Goal: Task Accomplishment & Management: Use online tool/utility

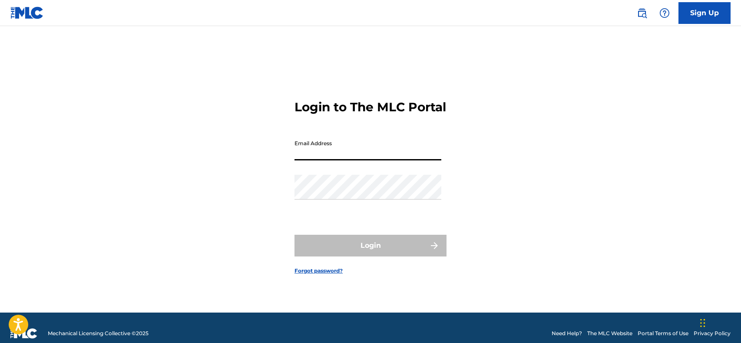
type input "[PERSON_NAME][EMAIL_ADDRESS][DOMAIN_NAME]"
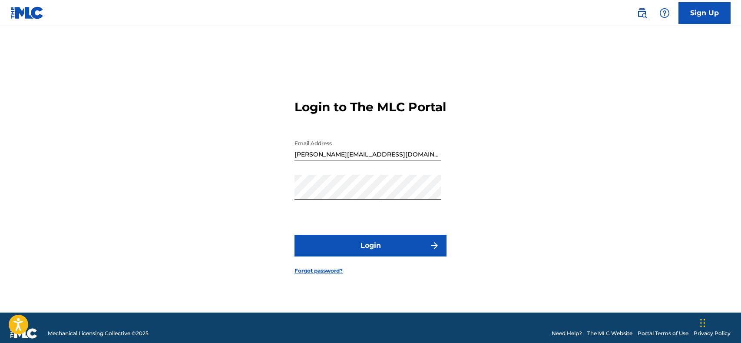
click at [379, 253] on button "Login" at bounding box center [370, 246] width 152 height 22
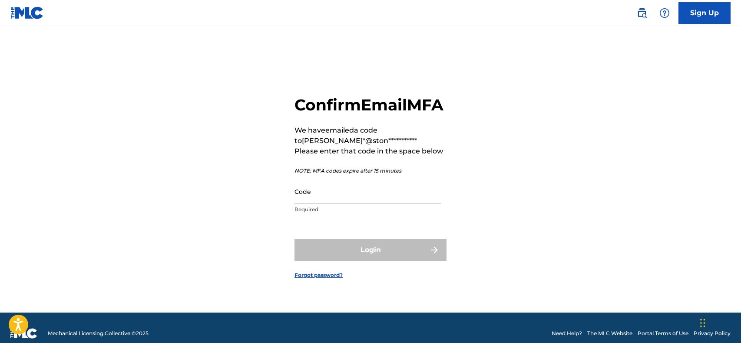
click at [372, 201] on input "Code" at bounding box center [367, 191] width 147 height 25
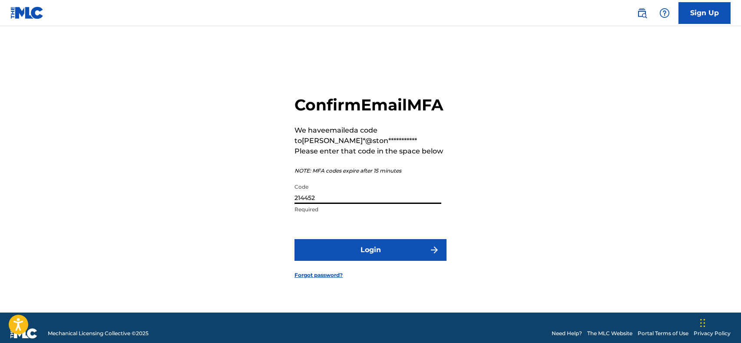
type input "214452"
click at [370, 259] on button "Login" at bounding box center [370, 250] width 152 height 22
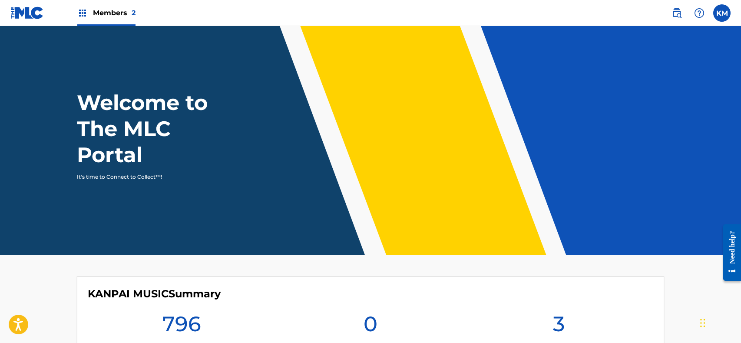
click at [89, 8] on div "Members 2" at bounding box center [106, 13] width 58 height 26
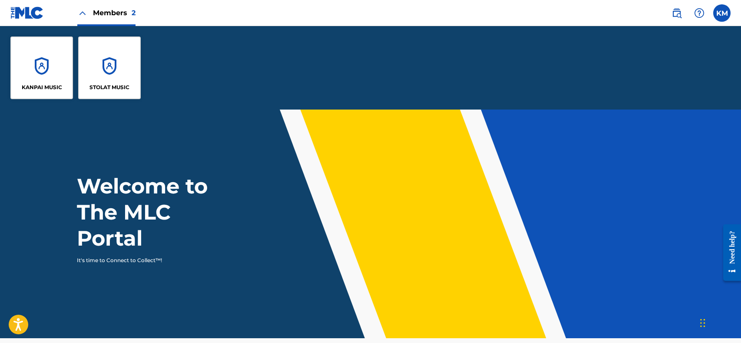
click at [104, 66] on div "STOLAT MUSIC" at bounding box center [109, 67] width 63 height 63
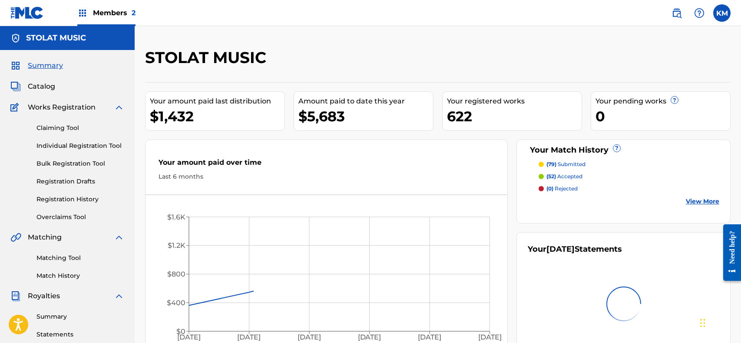
click at [32, 86] on span "Catalog" at bounding box center [41, 86] width 27 height 10
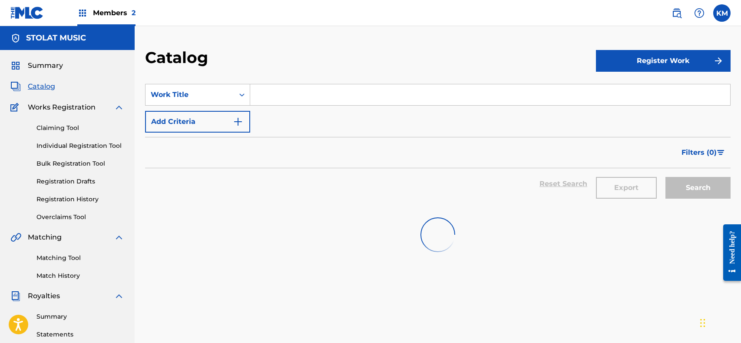
click at [65, 126] on link "Claiming Tool" at bounding box center [80, 127] width 88 height 9
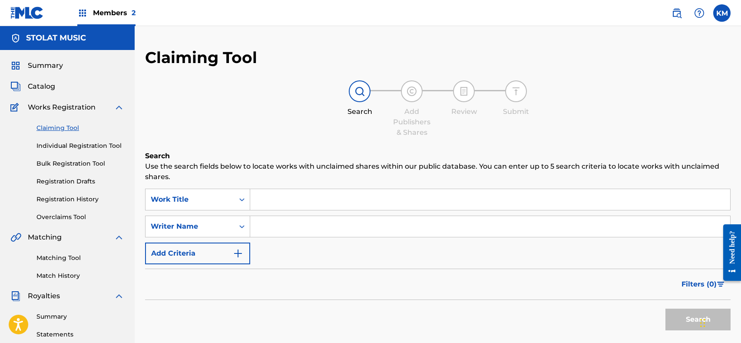
click at [292, 189] on div "Search Form" at bounding box center [490, 200] width 480 height 22
click at [295, 193] on input "Search Form" at bounding box center [490, 199] width 480 height 21
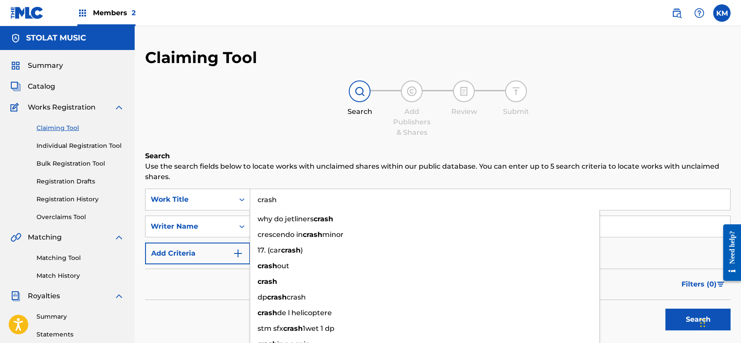
type input "crash"
click at [236, 288] on div "Filters ( 0 )" at bounding box center [438, 283] width 586 height 31
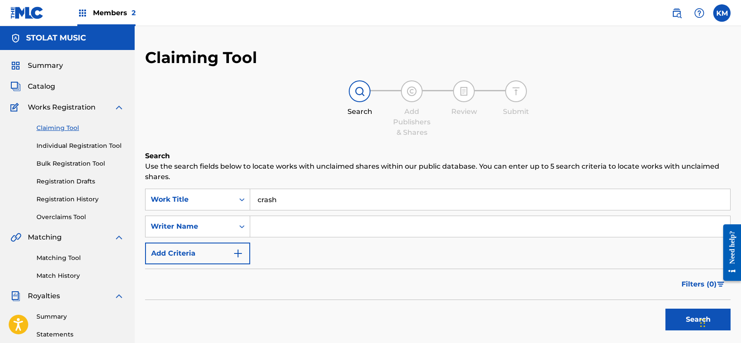
click at [286, 226] on input "Search Form" at bounding box center [490, 226] width 480 height 21
click at [698, 319] on button "Search" at bounding box center [697, 319] width 65 height 22
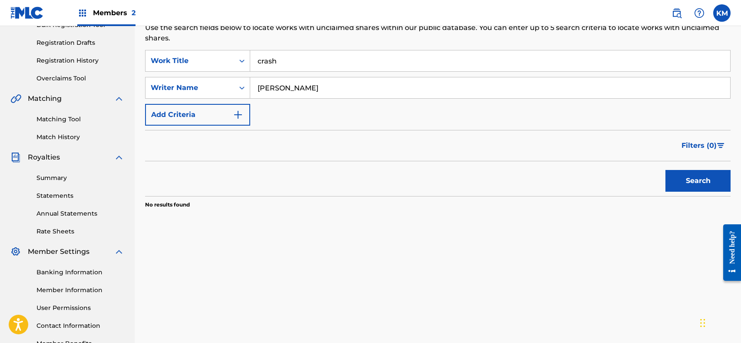
scroll to position [89, 0]
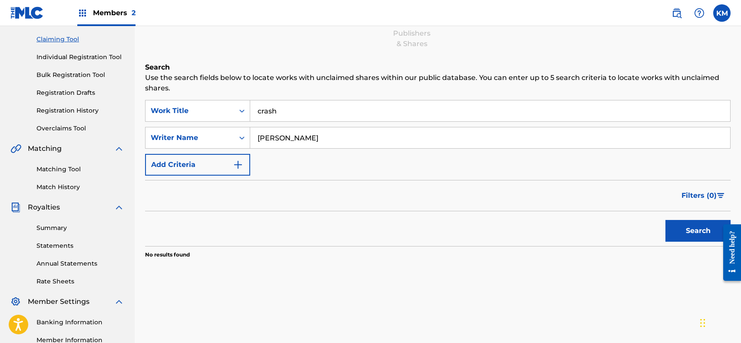
click at [298, 142] on input "[PERSON_NAME]" at bounding box center [490, 137] width 480 height 21
click at [698, 231] on button "Search" at bounding box center [697, 231] width 65 height 22
drag, startPoint x: 314, startPoint y: 140, endPoint x: 300, endPoint y: 142, distance: 14.4
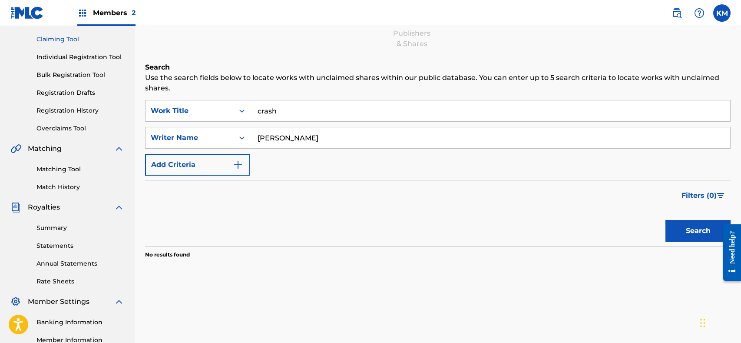
click at [300, 142] on input "[PERSON_NAME]" at bounding box center [490, 137] width 480 height 21
type input "[PERSON_NAME]"
click at [698, 231] on button "Search" at bounding box center [697, 231] width 65 height 22
click at [231, 136] on div "Writer Name" at bounding box center [190, 137] width 89 height 17
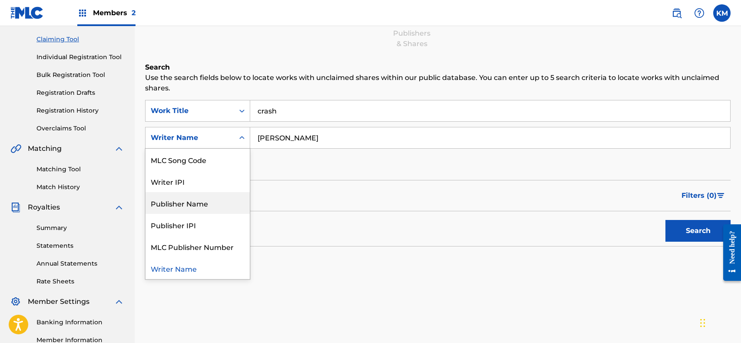
scroll to position [0, 0]
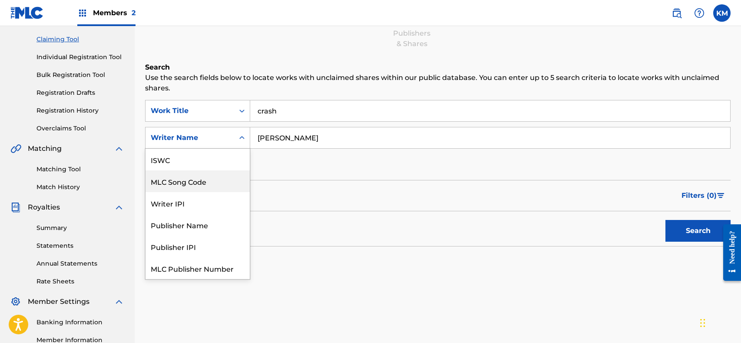
click at [369, 175] on form "SearchWithCriteria2156068e-3055-4046-884e-380b187b00d2 Work Title crash SearchW…" at bounding box center [438, 173] width 586 height 146
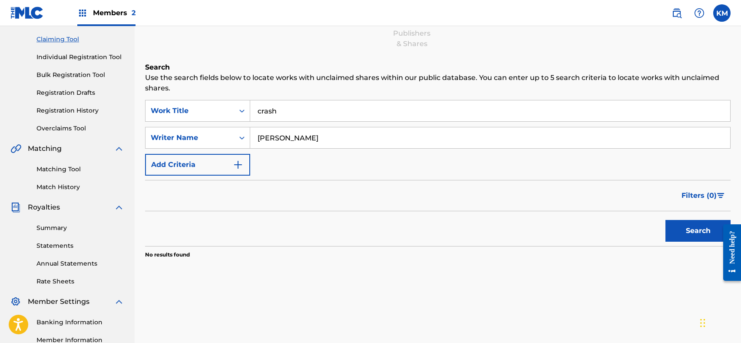
click at [319, 112] on input "crash" at bounding box center [490, 110] width 480 height 21
click at [698, 231] on button "Search" at bounding box center [697, 231] width 65 height 22
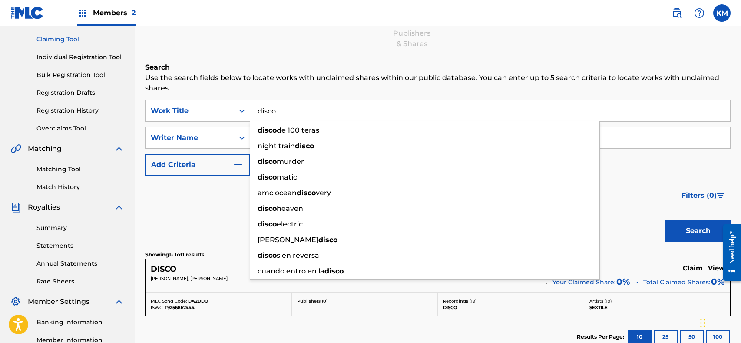
click at [212, 227] on div "Search" at bounding box center [438, 228] width 586 height 35
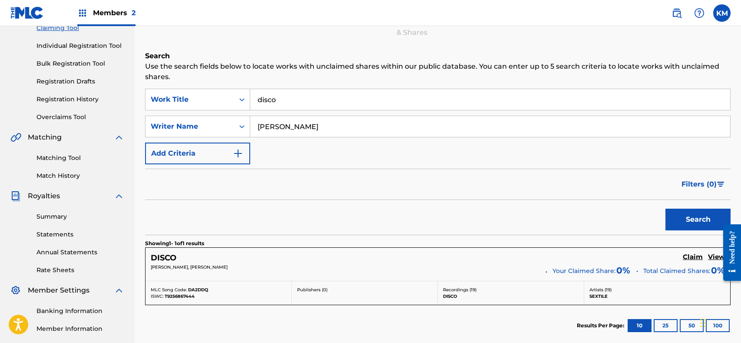
scroll to position [106, 0]
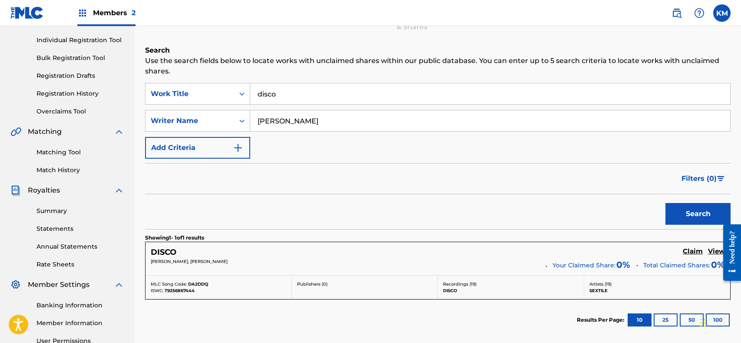
click at [326, 93] on input "disco" at bounding box center [490, 93] width 480 height 21
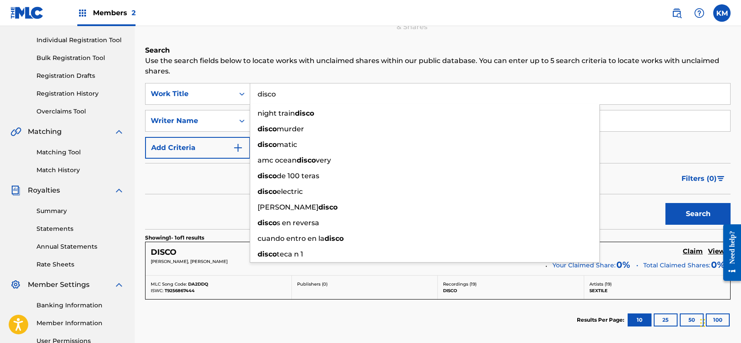
click at [326, 93] on input "disco" at bounding box center [490, 93] width 480 height 21
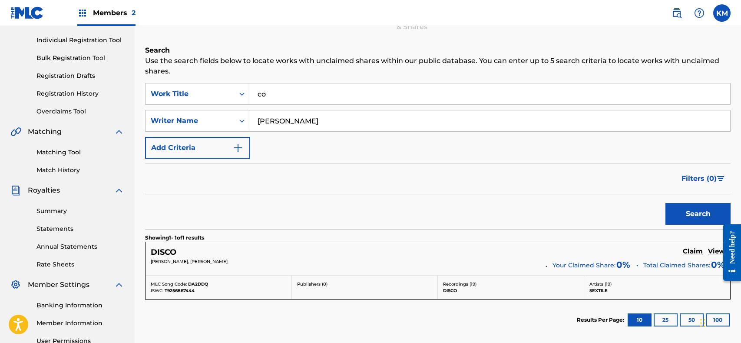
type input "c"
click at [425, 146] on div "SearchWithCriteria2156068e-3055-4046-884e-380b187b00d2 Work Title SearchWithCri…" at bounding box center [438, 121] width 586 height 76
click at [684, 207] on button "Search" at bounding box center [697, 214] width 65 height 22
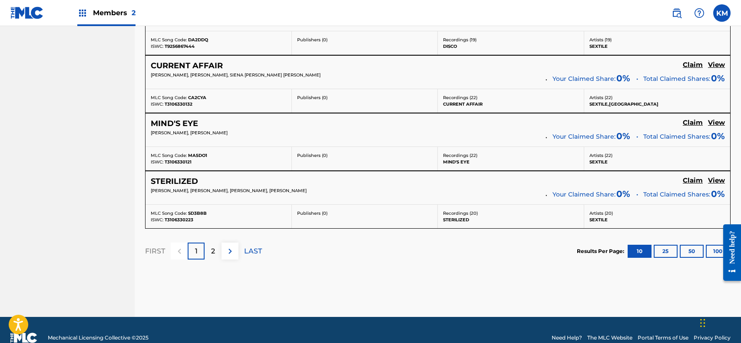
scroll to position [711, 0]
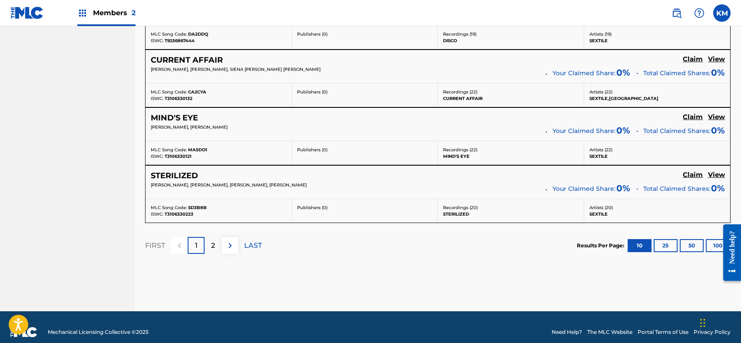
click at [696, 240] on button "50" at bounding box center [692, 245] width 24 height 13
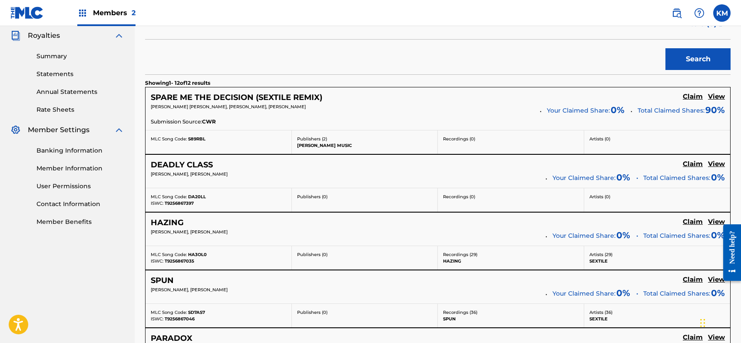
scroll to position [0, 0]
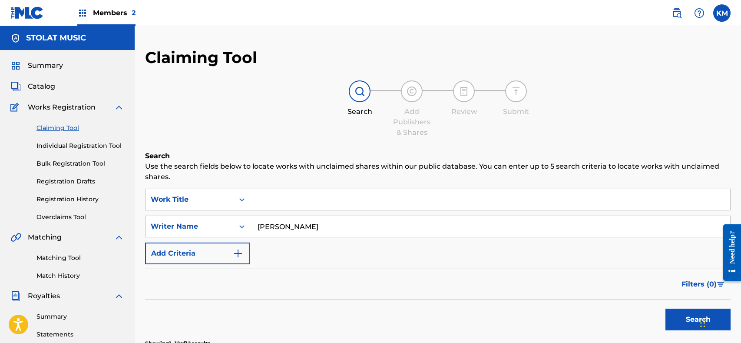
click at [727, 16] on label at bounding box center [721, 12] width 17 height 17
click at [722, 13] on input "KM [PERSON_NAME] [PERSON_NAME][EMAIL_ADDRESS][DOMAIN_NAME] Notification Prefere…" at bounding box center [722, 13] width 0 height 0
click at [645, 124] on p "Log out" at bounding box center [638, 123] width 20 height 8
click at [722, 13] on input "KM [PERSON_NAME] [PERSON_NAME][EMAIL_ADDRESS][DOMAIN_NAME] Notification Prefere…" at bounding box center [722, 13] width 0 height 0
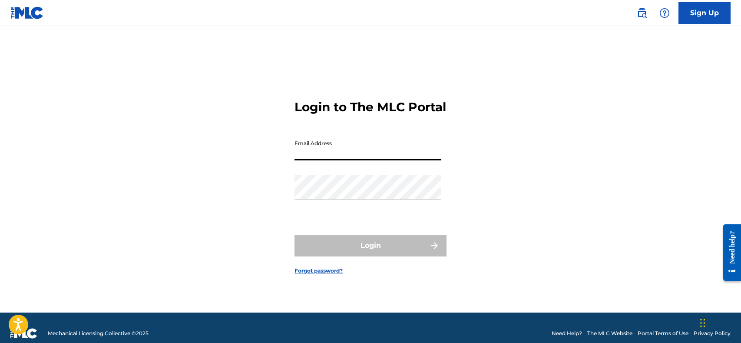
click at [587, 131] on div "Login to The MLC Portal Email Address Password Login Forgot password?" at bounding box center [370, 180] width 608 height 265
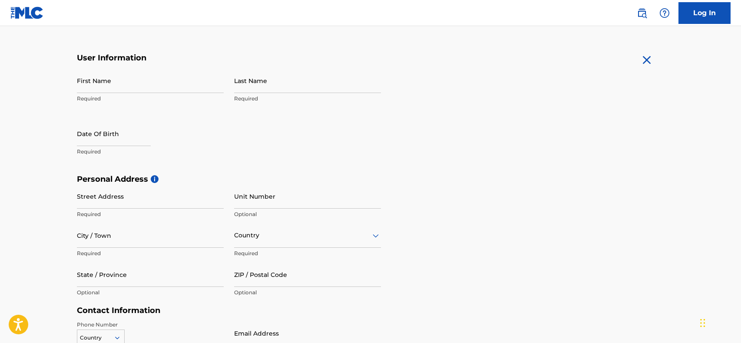
scroll to position [46, 0]
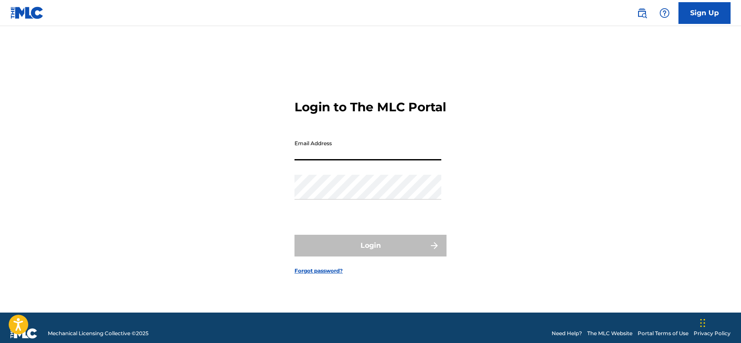
type input "[PERSON_NAME][EMAIL_ADDRESS][DOMAIN_NAME]"
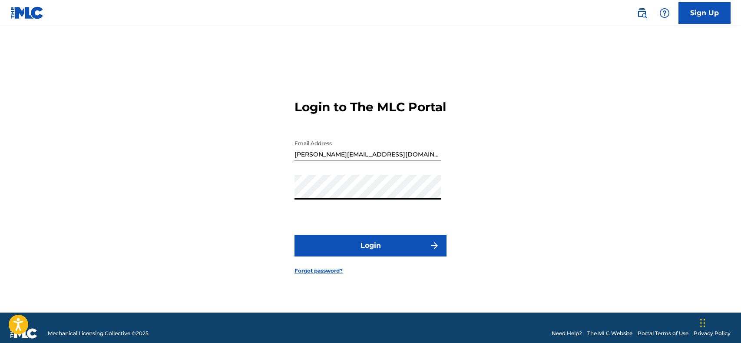
click at [404, 250] on button "Login" at bounding box center [370, 246] width 152 height 22
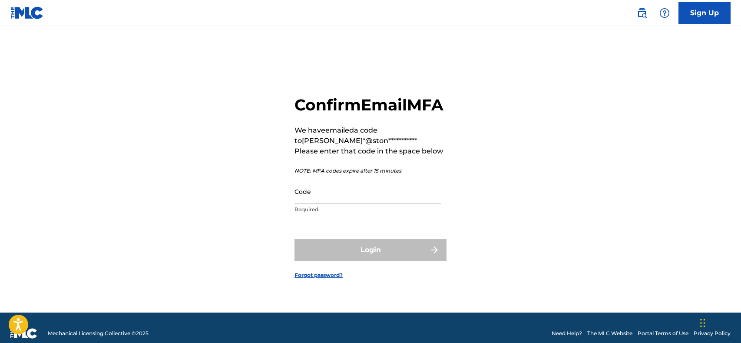
click at [379, 204] on input "Code" at bounding box center [367, 191] width 147 height 25
type input "173537"
click at [370, 259] on button "Login" at bounding box center [370, 250] width 152 height 22
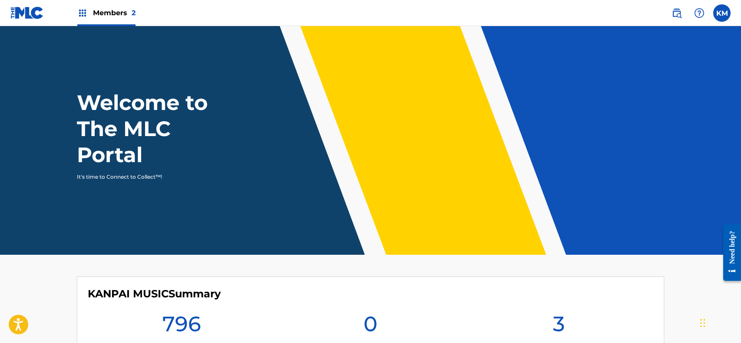
click at [82, 13] on img at bounding box center [82, 13] width 10 height 10
